Goal: Task Accomplishment & Management: Use online tool/utility

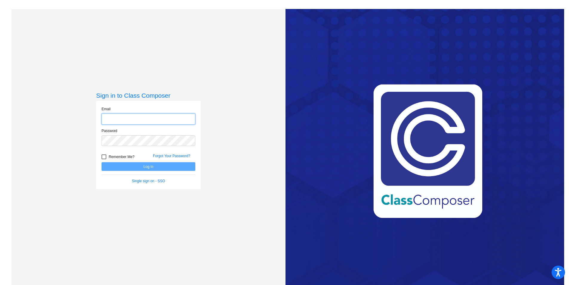
click at [133, 119] on input "email" at bounding box center [149, 119] width 94 height 11
type input "[EMAIL_ADDRESS][DOMAIN_NAME]"
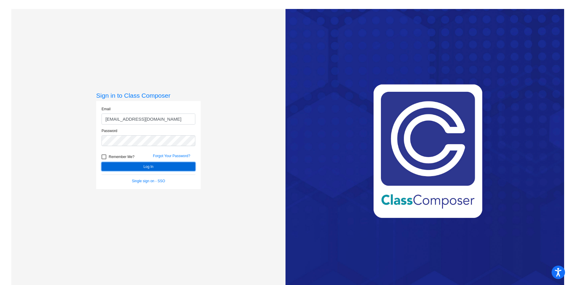
click at [157, 168] on button "Log In" at bounding box center [149, 166] width 94 height 9
click at [159, 164] on button "Log In" at bounding box center [149, 166] width 94 height 9
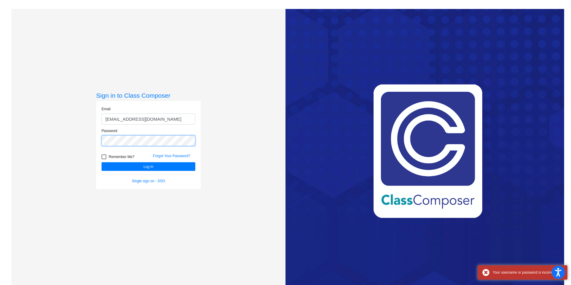
click at [23, 148] on div "Sign in to Class Composer Email [EMAIL_ADDRESS][DOMAIN_NAME] Password Remember …" at bounding box center [148, 151] width 274 height 285
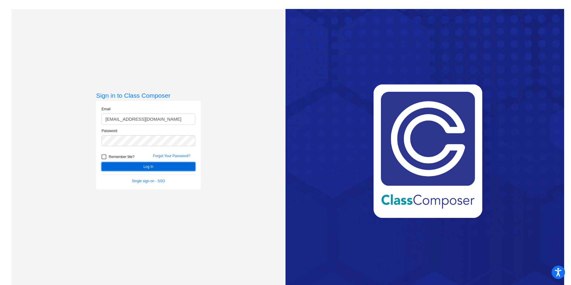
click at [153, 168] on button "Log In" at bounding box center [149, 166] width 94 height 9
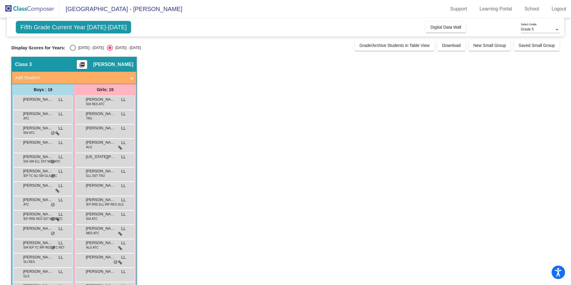
click at [78, 48] on div "[DATE] - [DATE]" at bounding box center [90, 47] width 28 height 5
click at [73, 51] on input "[DATE] - [DATE]" at bounding box center [73, 51] width 0 height 0
radio input "true"
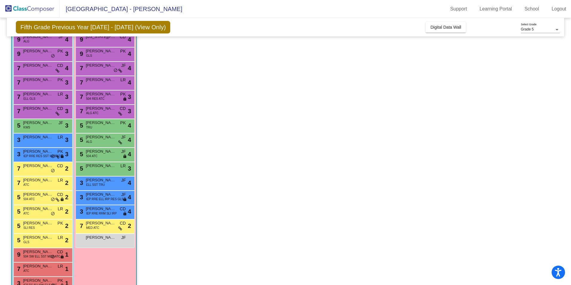
scroll to position [93, 0]
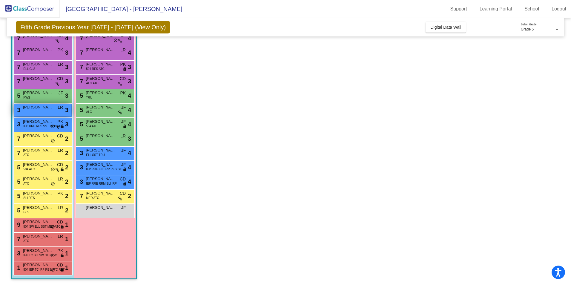
click at [49, 110] on div "3 [PERSON_NAME] LR lock do_not_disturb_alt 3" at bounding box center [42, 110] width 57 height 12
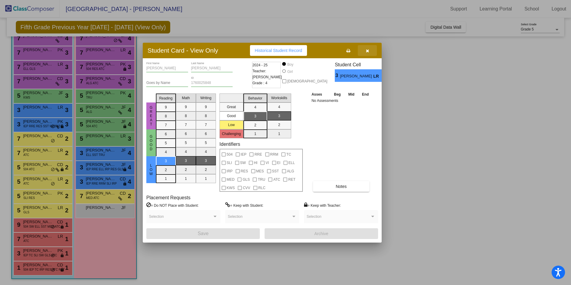
click at [366, 49] on icon "button" at bounding box center [367, 51] width 3 height 4
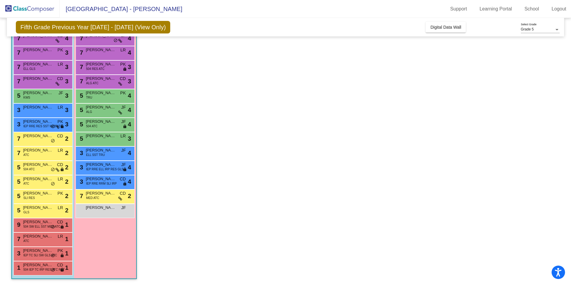
scroll to position [0, 0]
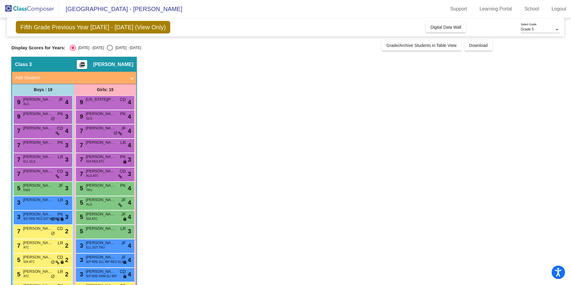
click at [87, 63] on button "picture_as_pdf" at bounding box center [82, 64] width 10 height 9
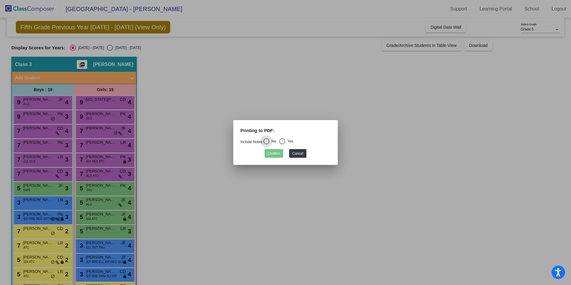
drag, startPoint x: 288, startPoint y: 140, endPoint x: 284, endPoint y: 143, distance: 4.7
click at [287, 140] on div "Yes" at bounding box center [289, 141] width 8 height 5
click at [282, 144] on input "Yes" at bounding box center [282, 144] width 0 height 0
radio input "true"
click at [275, 151] on button "Confirm" at bounding box center [274, 153] width 19 height 9
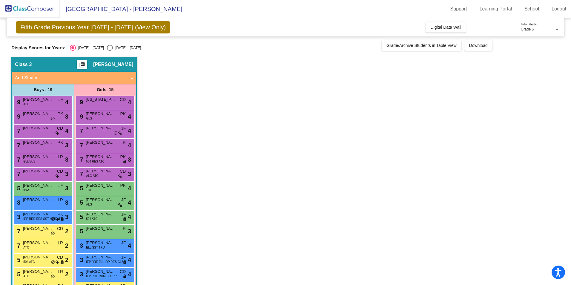
drag, startPoint x: 215, startPoint y: 209, endPoint x: 206, endPoint y: 204, distance: 10.2
click at [214, 209] on app-classroom "Class 3 picture_as_pdf [PERSON_NAME] Add Student First Name Last Name Student I…" at bounding box center [285, 217] width 548 height 321
